Goal: Complete application form

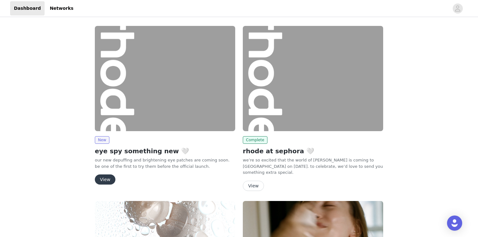
click at [104, 178] on button "View" at bounding box center [105, 179] width 21 height 10
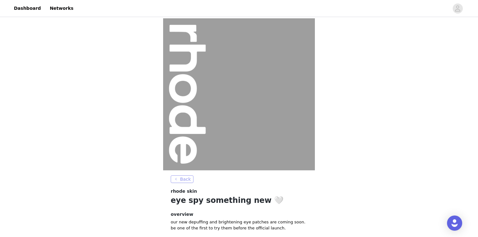
scroll to position [56, 0]
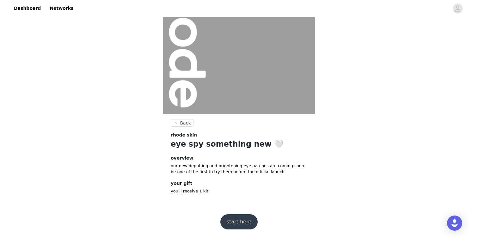
click at [233, 218] on button "start here" at bounding box center [238, 221] width 37 height 15
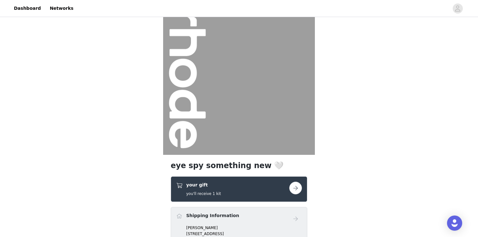
scroll to position [20, 0]
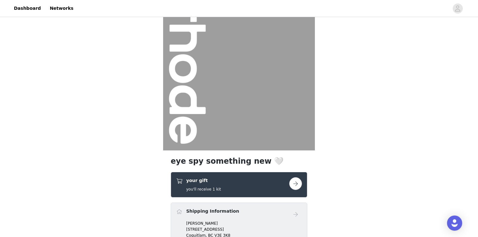
click at [293, 187] on button "button" at bounding box center [295, 183] width 13 height 13
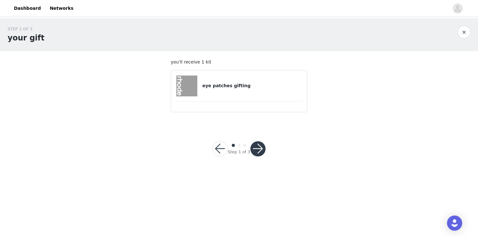
click at [240, 90] on div "eye patches gifting" at bounding box center [239, 86] width 126 height 21
click at [254, 146] on button "button" at bounding box center [257, 148] width 15 height 15
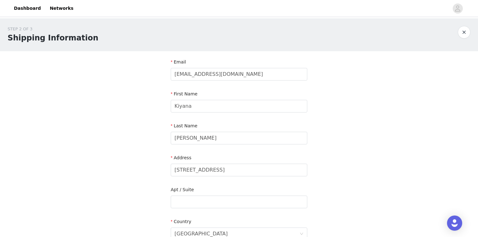
scroll to position [194, 0]
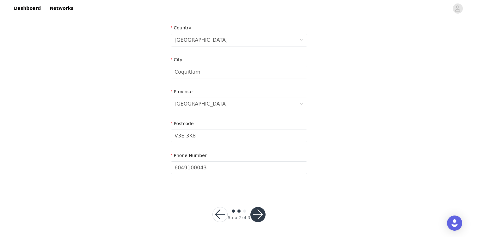
click at [258, 213] on button "button" at bounding box center [257, 214] width 15 height 15
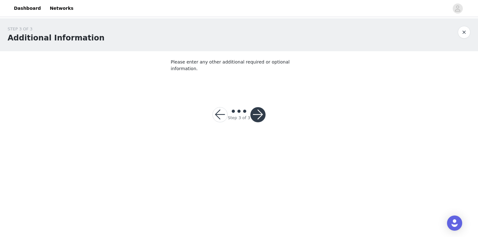
click at [254, 112] on button "button" at bounding box center [257, 114] width 15 height 15
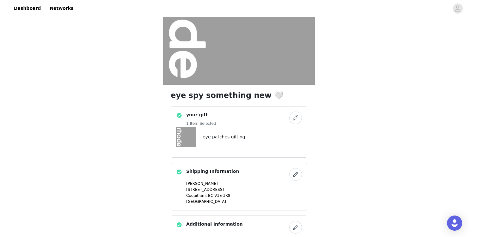
scroll to position [141, 0]
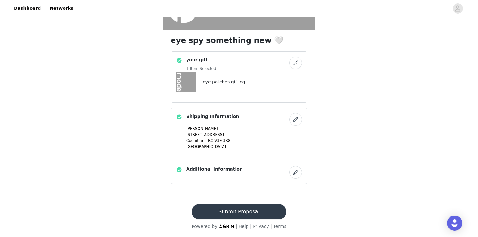
click at [234, 209] on button "Submit Proposal" at bounding box center [238, 211] width 94 height 15
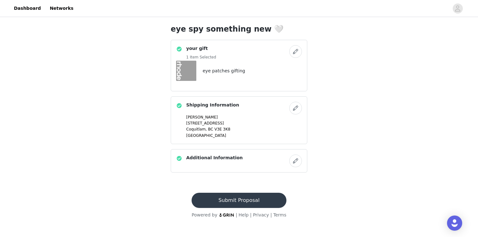
scroll to position [0, 0]
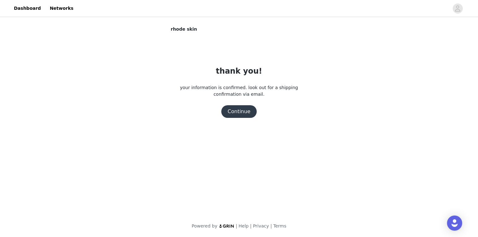
click at [228, 112] on button "Continue" at bounding box center [238, 111] width 35 height 13
